Goal: Task Accomplishment & Management: Manage account settings

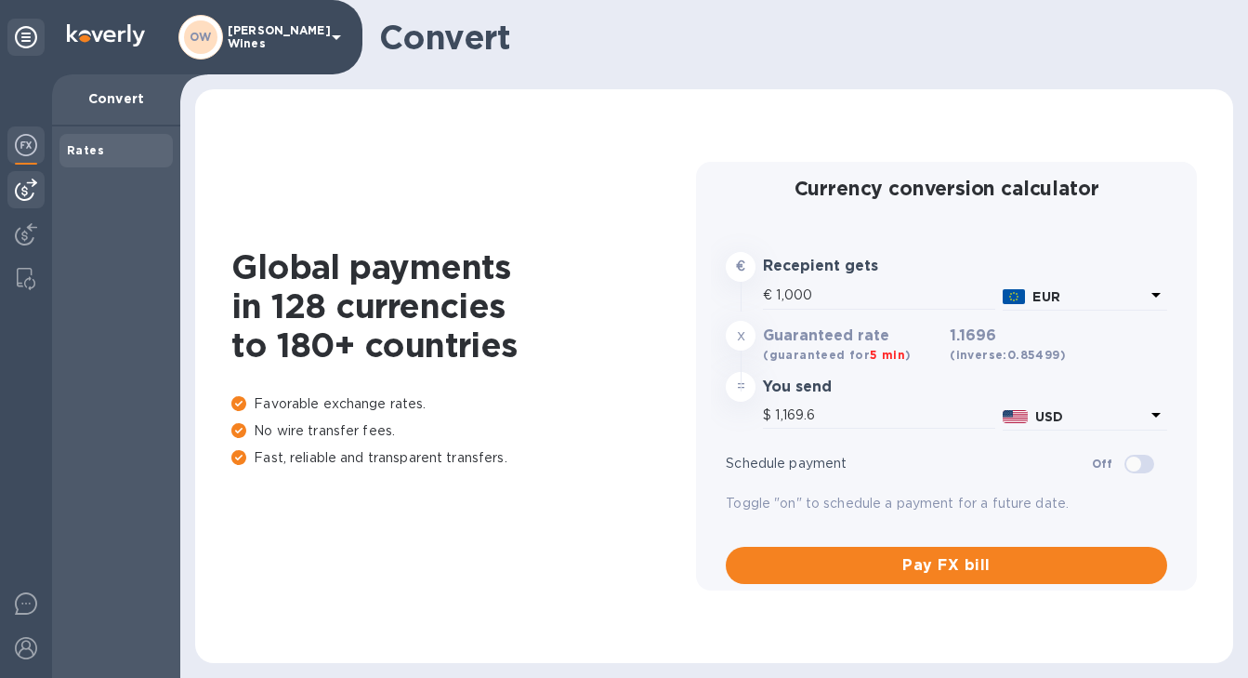
click at [29, 202] on div at bounding box center [25, 189] width 37 height 37
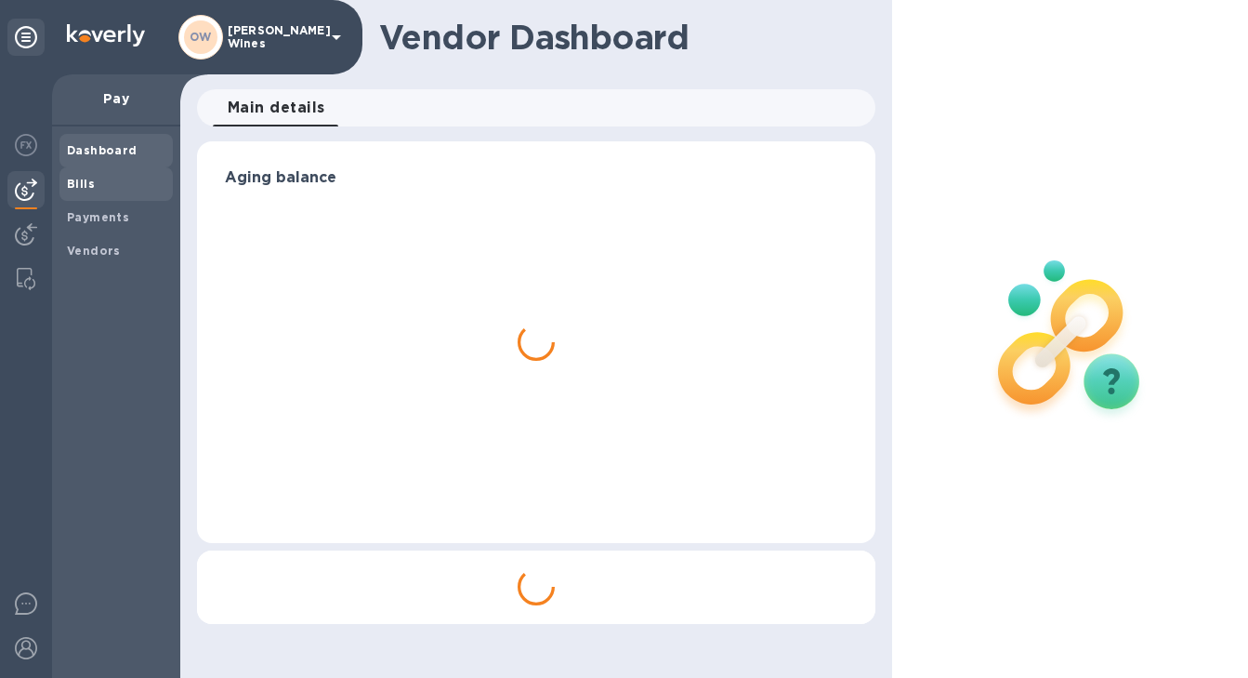
click at [82, 185] on b "Bills" at bounding box center [81, 184] width 28 height 14
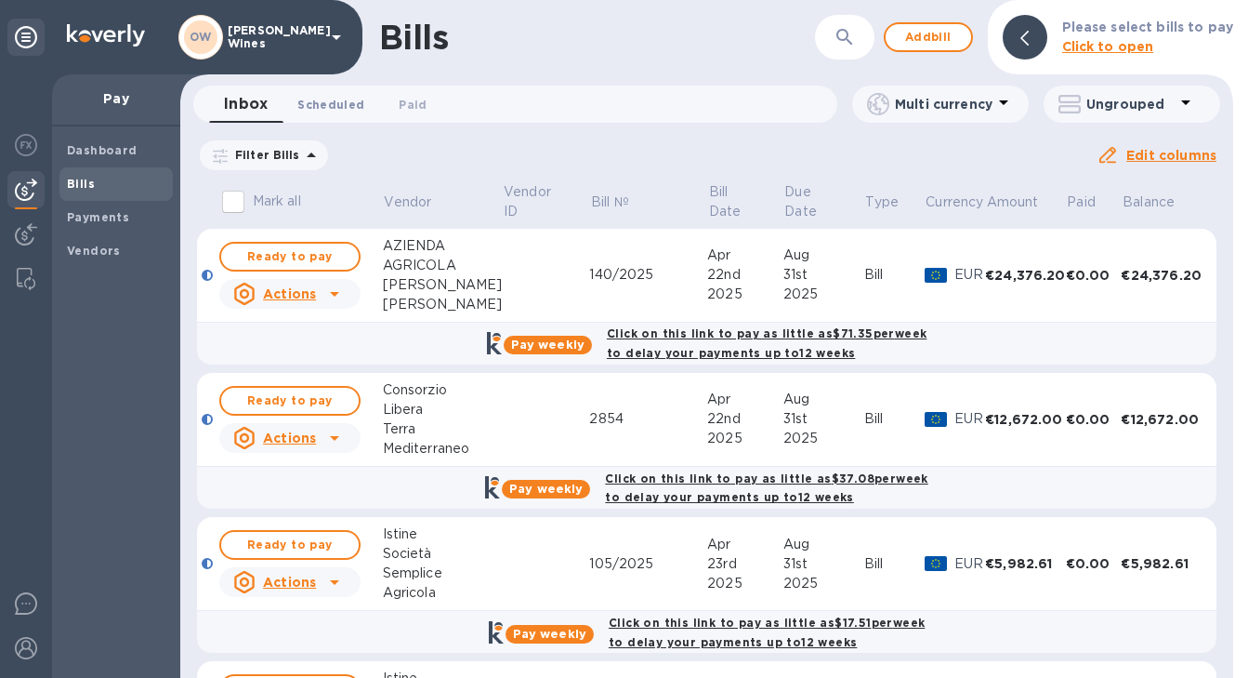
click at [323, 109] on span "Scheduled 0" at bounding box center [330, 105] width 67 height 20
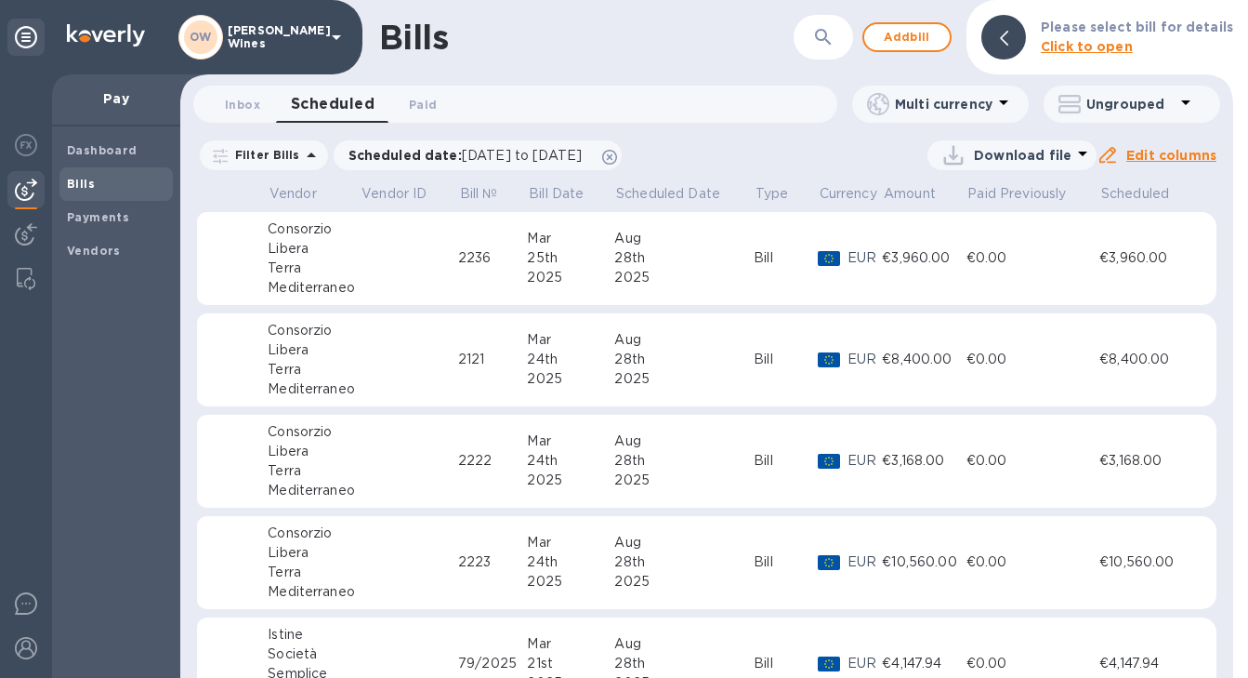
click at [77, 190] on b "Bills" at bounding box center [81, 184] width 28 height 14
